Goal: Task Accomplishment & Management: Use online tool/utility

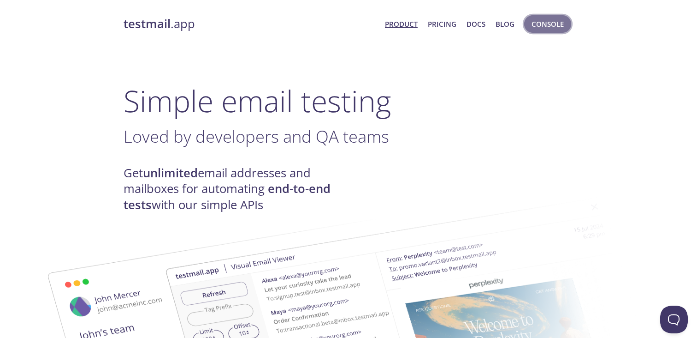
click at [551, 24] on span "Console" at bounding box center [548, 24] width 32 height 12
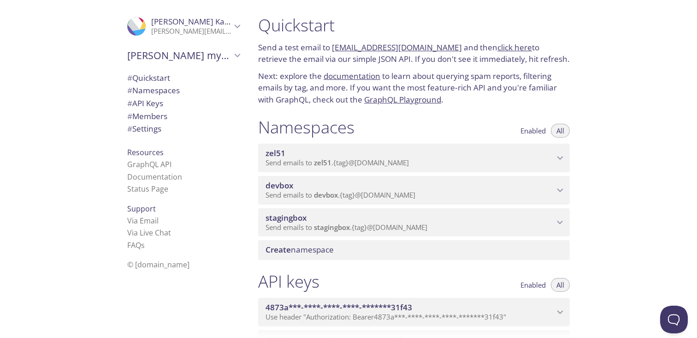
click at [449, 220] on span "stagingbox" at bounding box center [410, 218] width 289 height 10
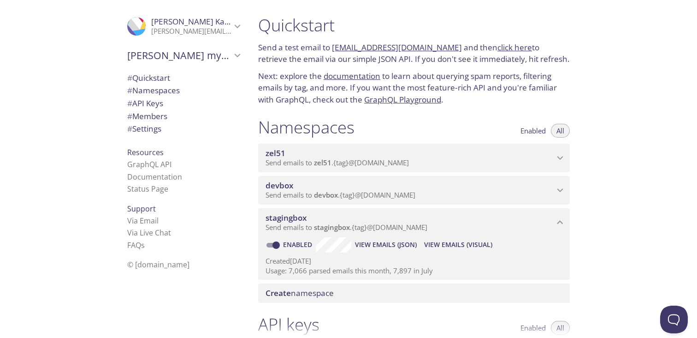
click at [447, 246] on span "View Emails (Visual)" at bounding box center [458, 244] width 68 height 11
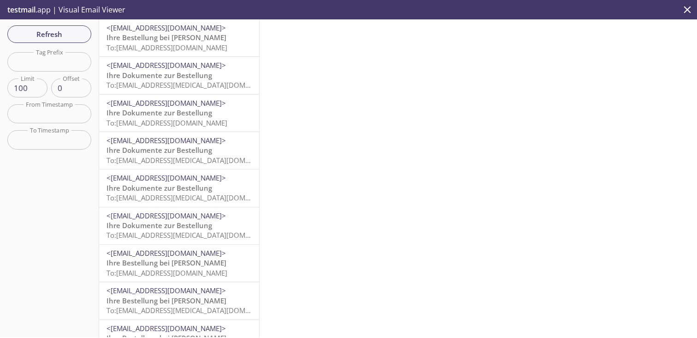
click at [202, 46] on span "To: [EMAIL_ADDRESS][DOMAIN_NAME]" at bounding box center [167, 47] width 121 height 9
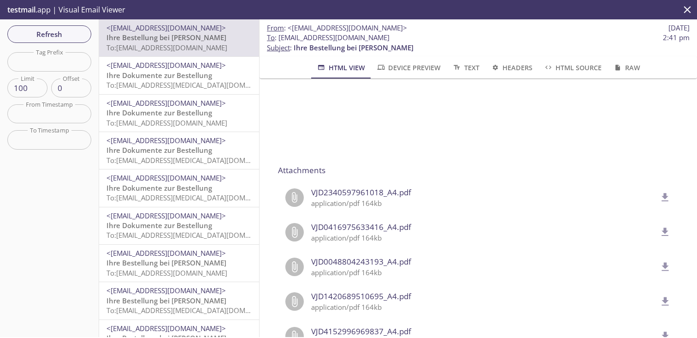
scroll to position [1863, 0]
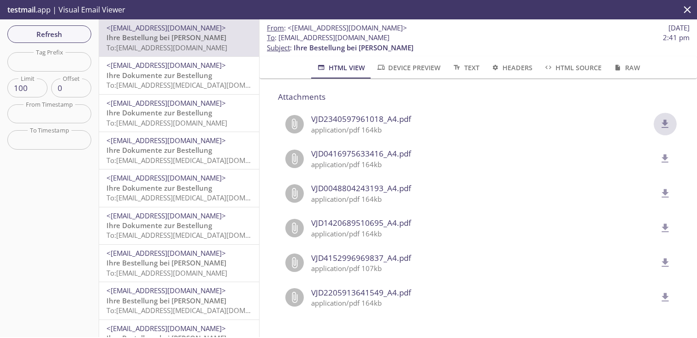
click at [666, 125] on icon "delete" at bounding box center [666, 124] width 12 height 12
click at [191, 86] on span "To: [EMAIL_ADDRESS][MEDICAL_DATA][DOMAIN_NAME]" at bounding box center [194, 84] width 174 height 9
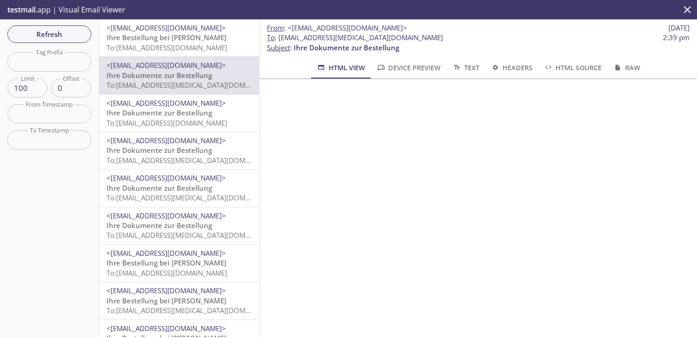
scroll to position [62, 0]
click at [187, 120] on span "To: [EMAIL_ADDRESS][DOMAIN_NAME]" at bounding box center [167, 122] width 121 height 9
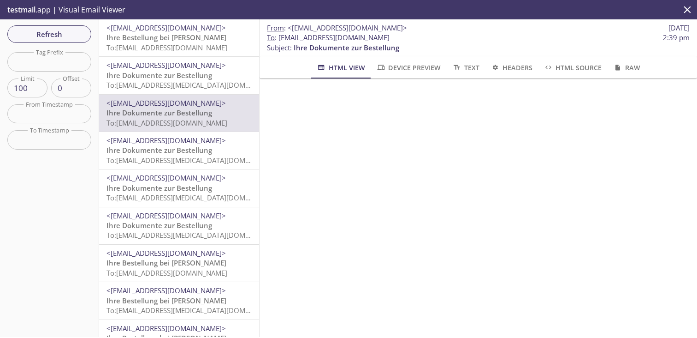
click at [162, 157] on span "To: [EMAIL_ADDRESS][MEDICAL_DATA][DOMAIN_NAME]" at bounding box center [194, 159] width 174 height 9
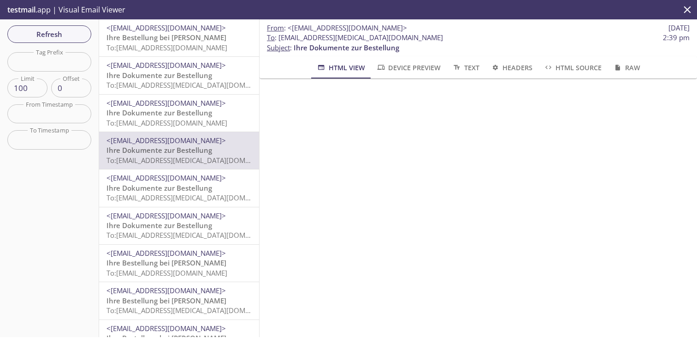
click at [188, 192] on p "Ihre Dokumente zur Bestellung To: [EMAIL_ADDRESS][MEDICAL_DATA][DOMAIN_NAME]" at bounding box center [179, 193] width 145 height 20
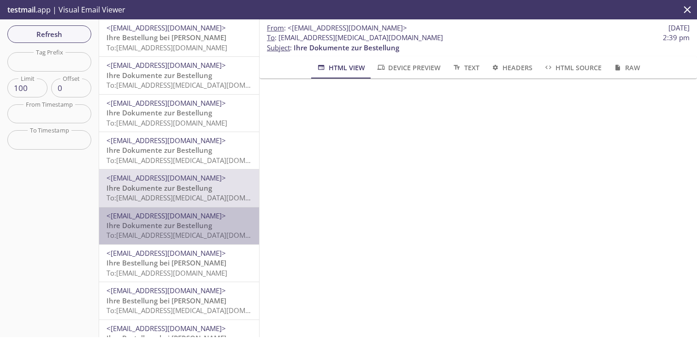
click at [189, 224] on span "Ihre Dokumente zur Bestellung" at bounding box center [160, 224] width 106 height 9
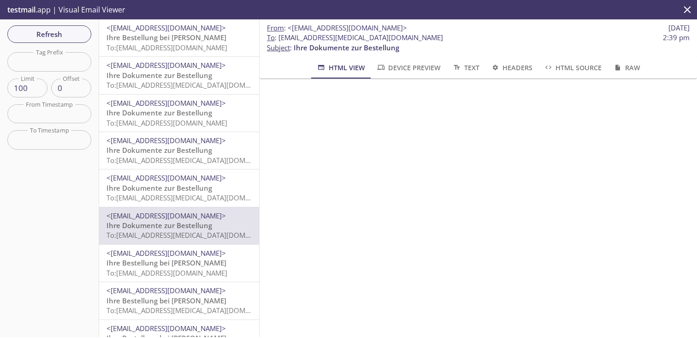
click at [161, 262] on span "Ihre Bestellung bei [PERSON_NAME]" at bounding box center [167, 262] width 120 height 9
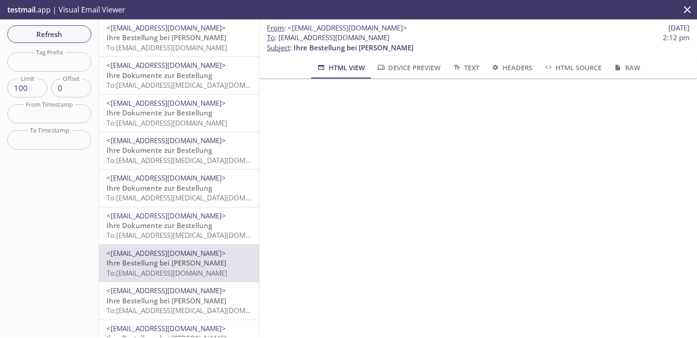
click at [172, 293] on span "<[EMAIL_ADDRESS][DOMAIN_NAME]>" at bounding box center [166, 290] width 119 height 9
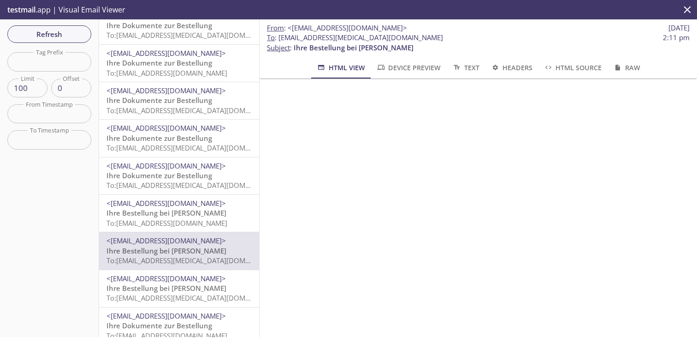
scroll to position [60, 0]
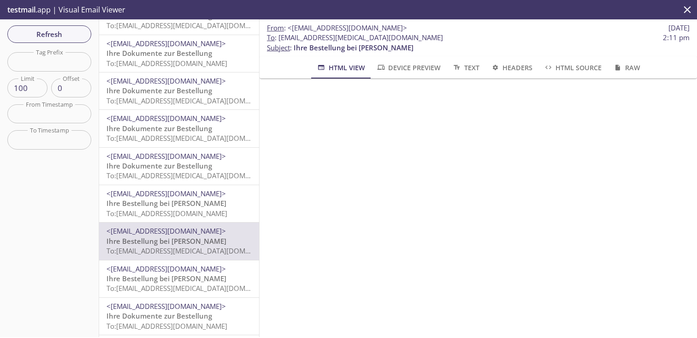
click at [176, 280] on span "Ihre Bestellung bei [PERSON_NAME]" at bounding box center [167, 278] width 120 height 9
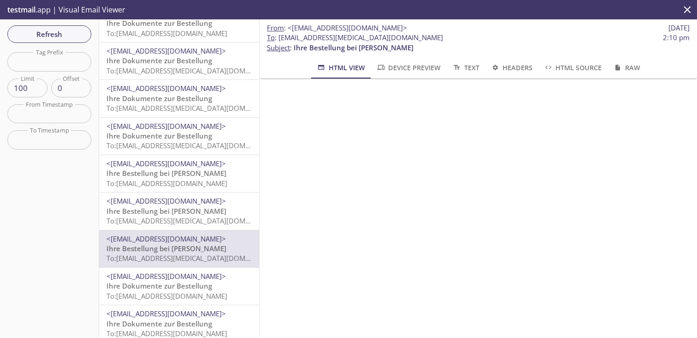
scroll to position [110, 0]
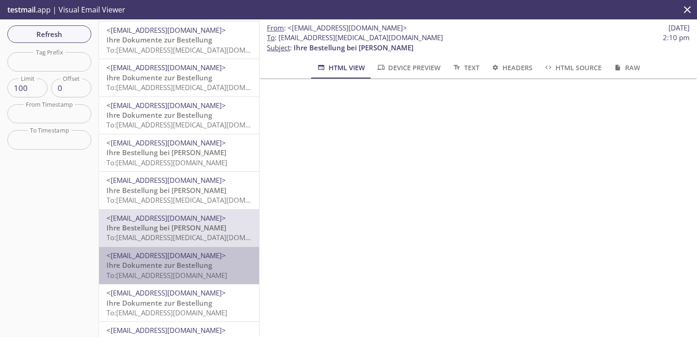
click at [179, 272] on span "To: [EMAIL_ADDRESS][DOMAIN_NAME]" at bounding box center [167, 274] width 121 height 9
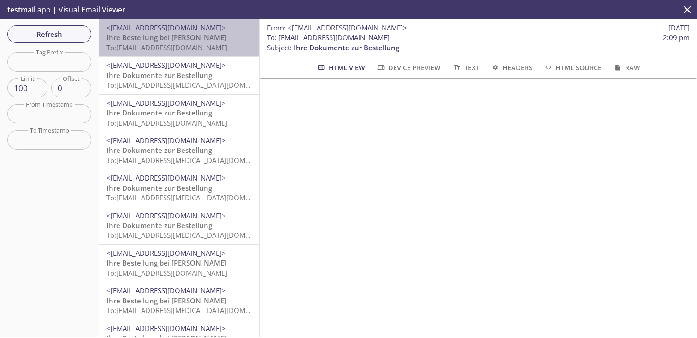
click at [203, 39] on span "Ihre Bestellung bei [PERSON_NAME]" at bounding box center [167, 37] width 120 height 9
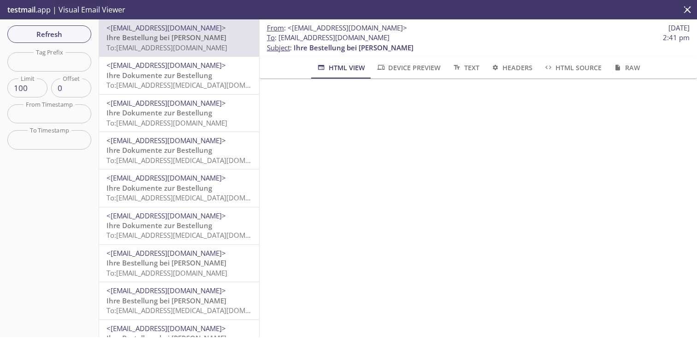
scroll to position [208, 0]
click at [190, 83] on span "To: [EMAIL_ADDRESS][MEDICAL_DATA][DOMAIN_NAME]" at bounding box center [194, 84] width 174 height 9
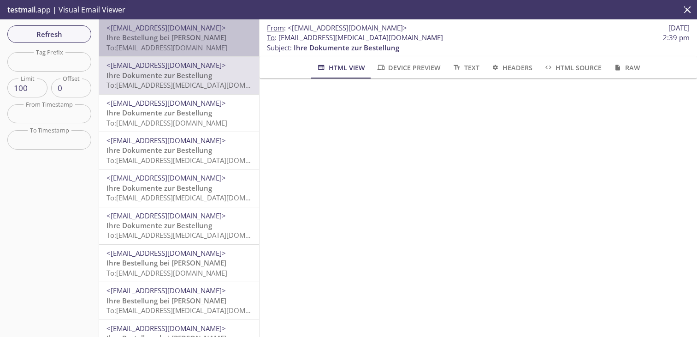
click at [194, 40] on span "Ihre Bestellung bei [PERSON_NAME]" at bounding box center [167, 37] width 120 height 9
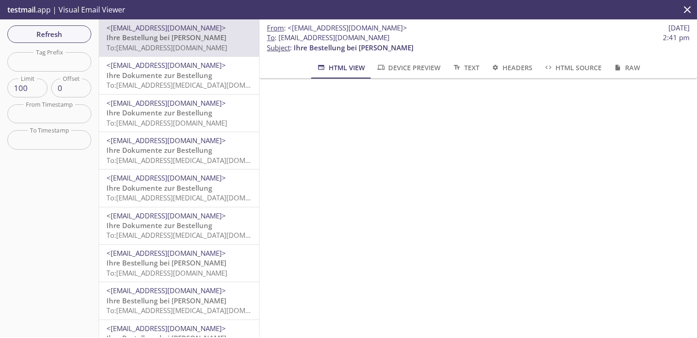
click at [154, 77] on span "Ihre Dokumente zur Bestellung" at bounding box center [160, 75] width 106 height 9
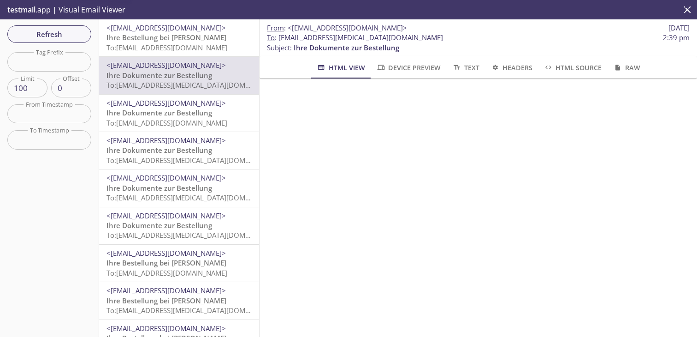
click at [167, 43] on span "To: [EMAIL_ADDRESS][DOMAIN_NAME]" at bounding box center [167, 47] width 121 height 9
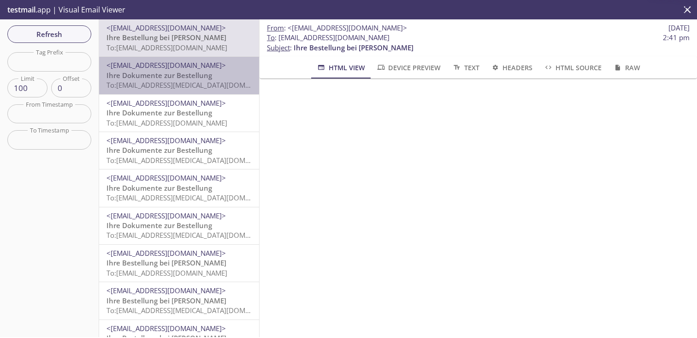
click at [167, 76] on span "Ihre Dokumente zur Bestellung" at bounding box center [160, 75] width 106 height 9
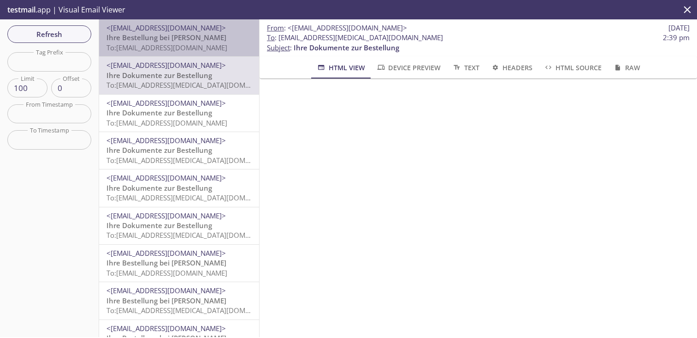
click at [173, 46] on span "To: [EMAIL_ADDRESS][DOMAIN_NAME]" at bounding box center [167, 47] width 121 height 9
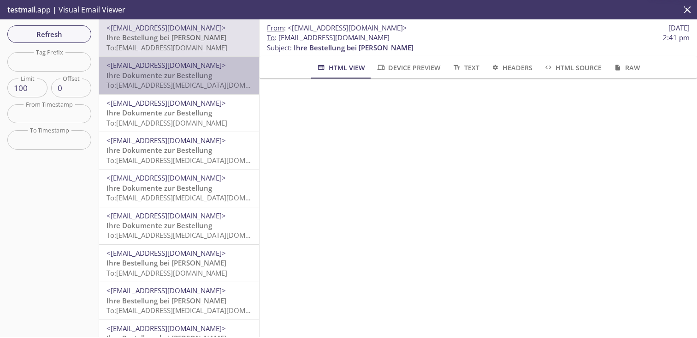
click at [174, 88] on span "To: [EMAIL_ADDRESS][MEDICAL_DATA][DOMAIN_NAME]" at bounding box center [194, 84] width 174 height 9
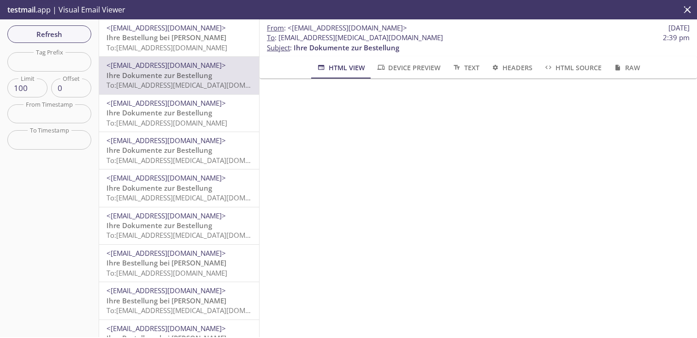
click at [189, 34] on span "Ihre Bestellung bei [PERSON_NAME]" at bounding box center [167, 37] width 120 height 9
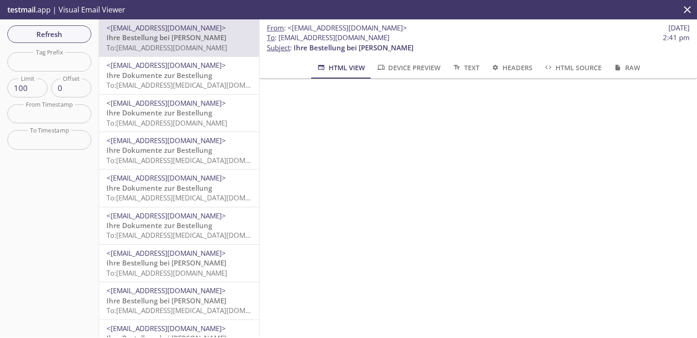
click at [191, 75] on span "Ihre Dokumente zur Bestellung" at bounding box center [160, 75] width 106 height 9
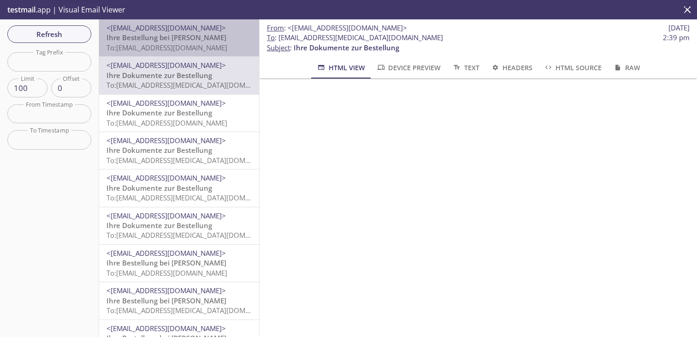
click at [191, 47] on span "To: [EMAIL_ADDRESS][DOMAIN_NAME]" at bounding box center [167, 47] width 121 height 9
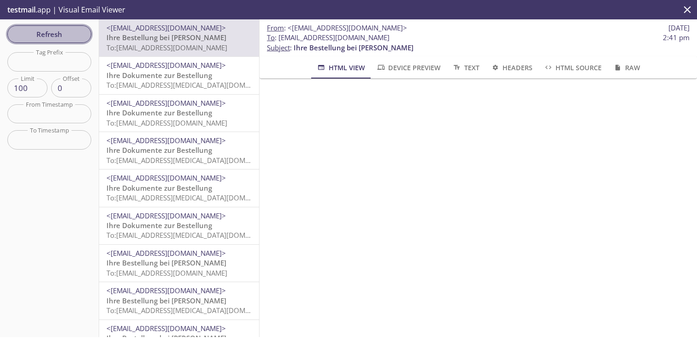
click at [84, 31] on button "Refresh" at bounding box center [49, 34] width 84 height 18
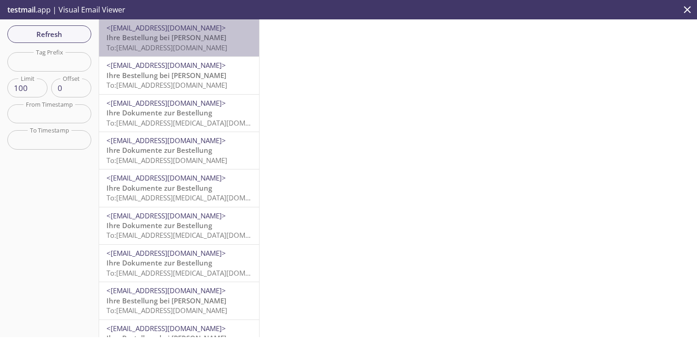
click at [164, 42] on p "Ihre Bestellung bei [PERSON_NAME] To: [EMAIL_ADDRESS][DOMAIN_NAME]" at bounding box center [179, 43] width 145 height 20
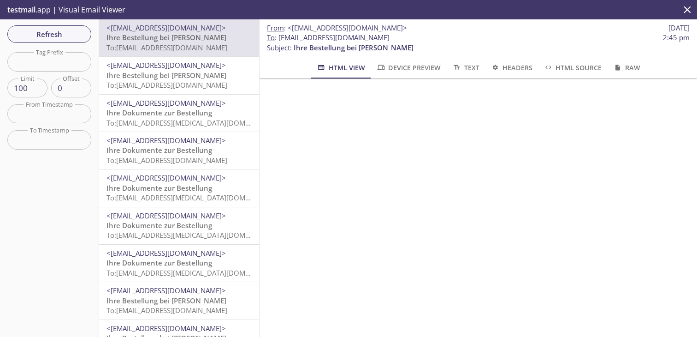
scroll to position [215, 0]
